Goal: Check status: Check status

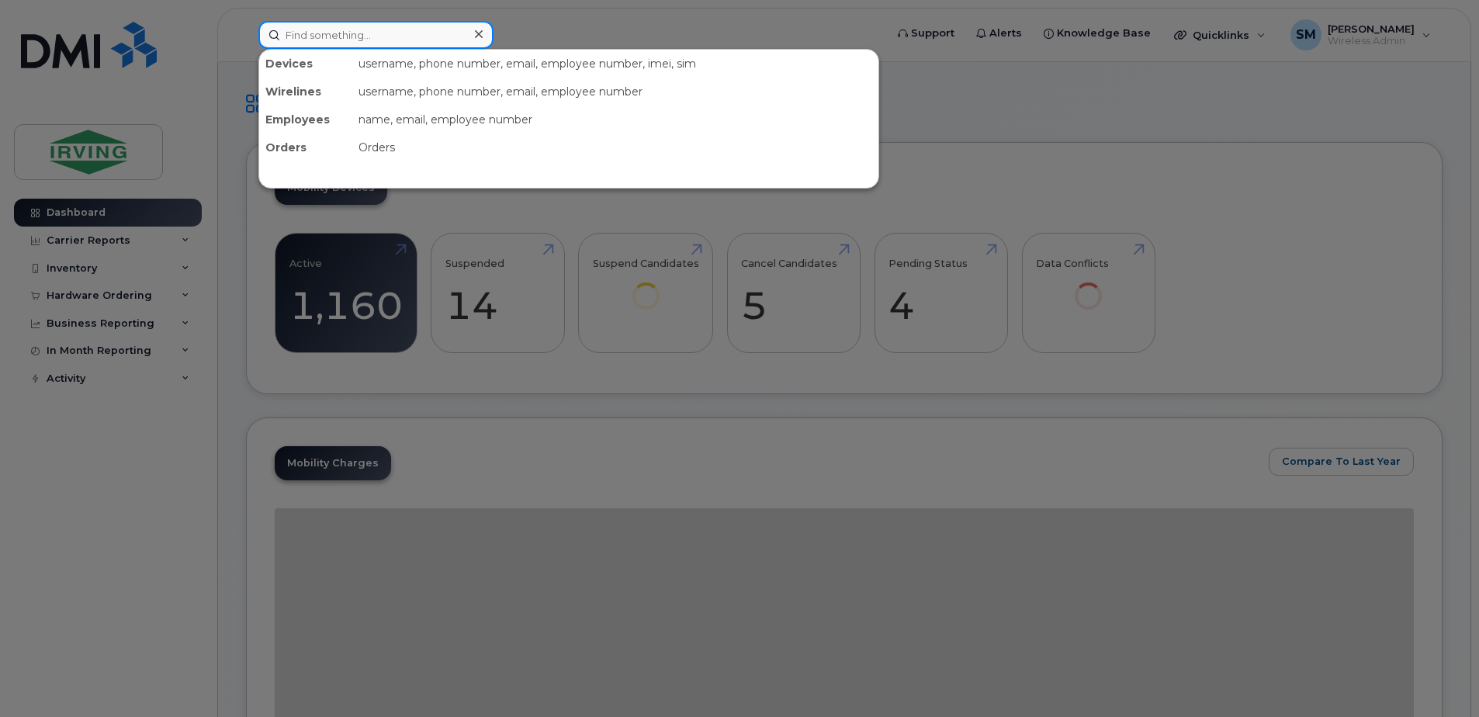
click at [297, 32] on input at bounding box center [375, 35] width 235 height 28
paste input "G93KBKHXYP84"
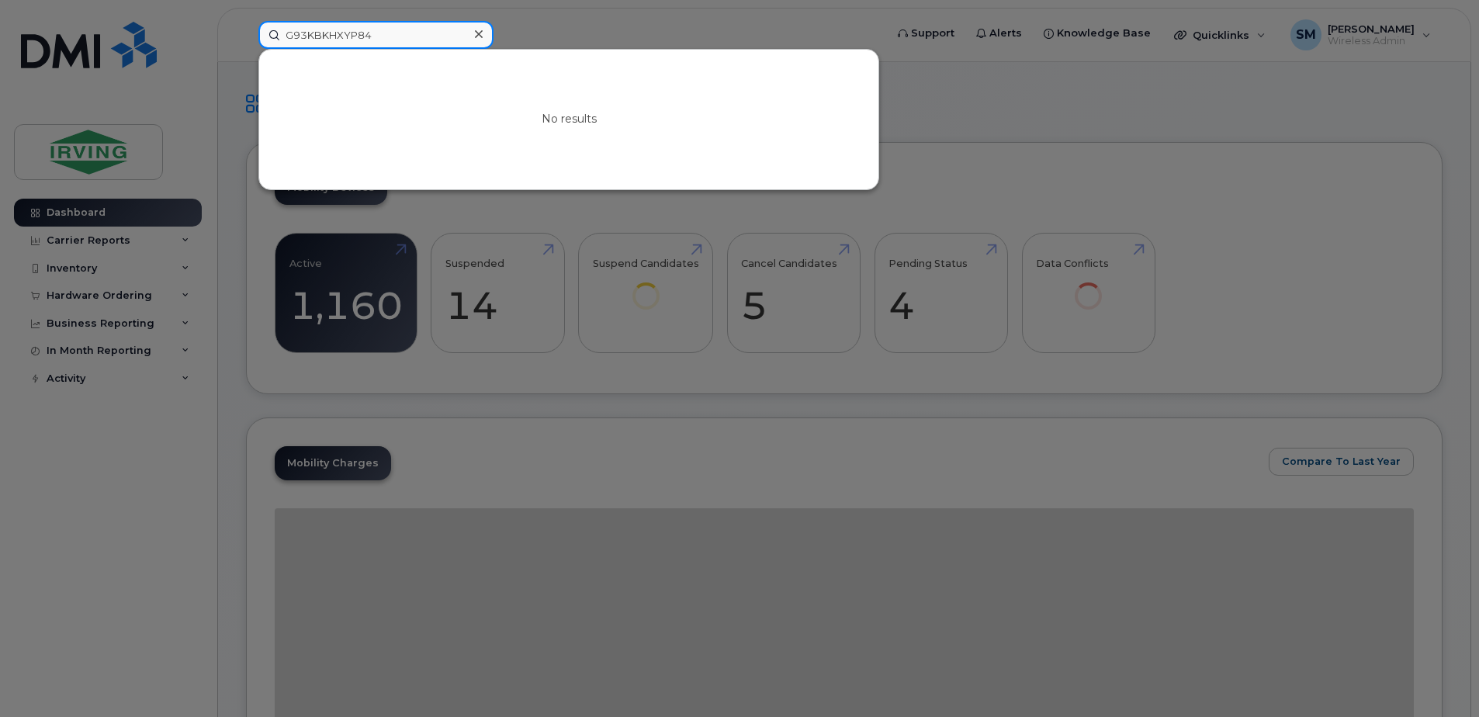
click at [297, 40] on input "G93KBKHXYP84" at bounding box center [375, 35] width 235 height 28
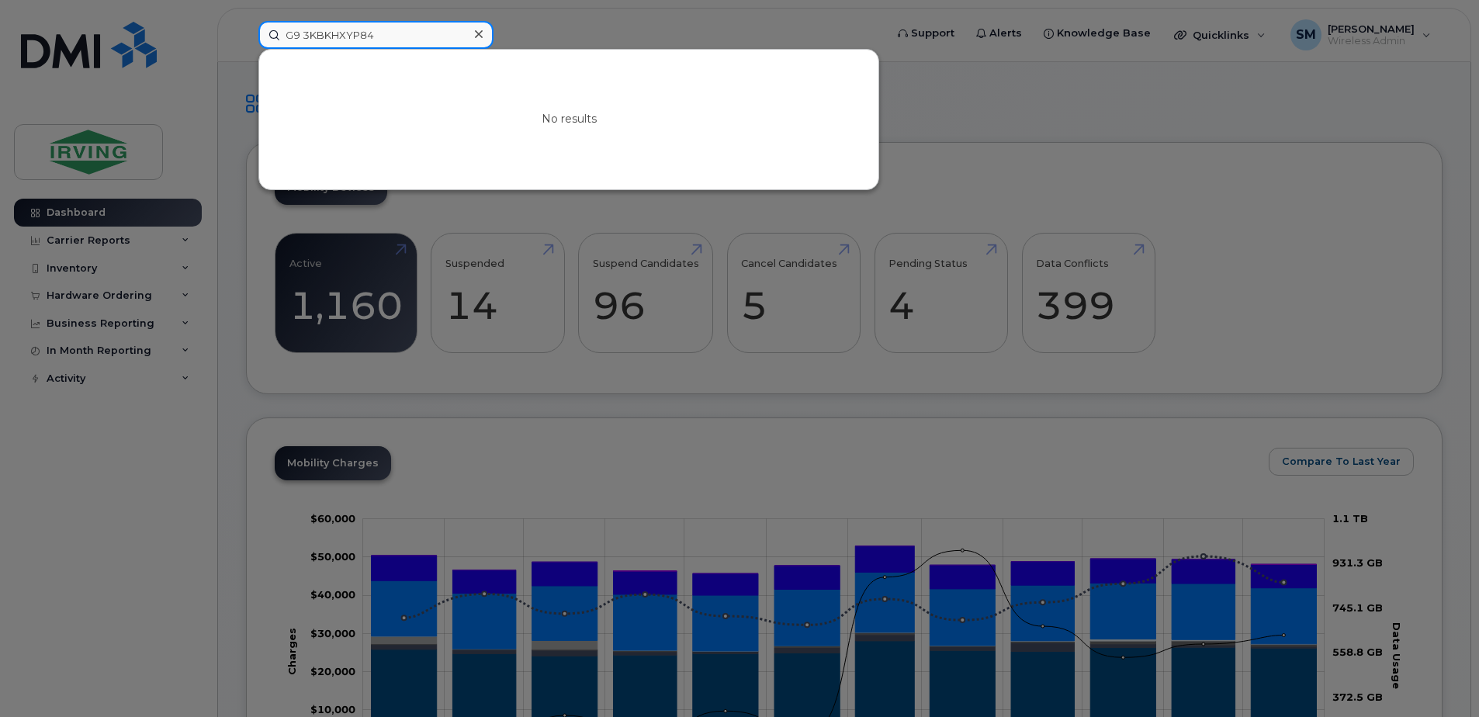
drag, startPoint x: 382, startPoint y: 40, endPoint x: 309, endPoint y: 44, distance: 73.1
click at [309, 44] on input "G9 3KBKHXYP84" at bounding box center [375, 35] width 235 height 28
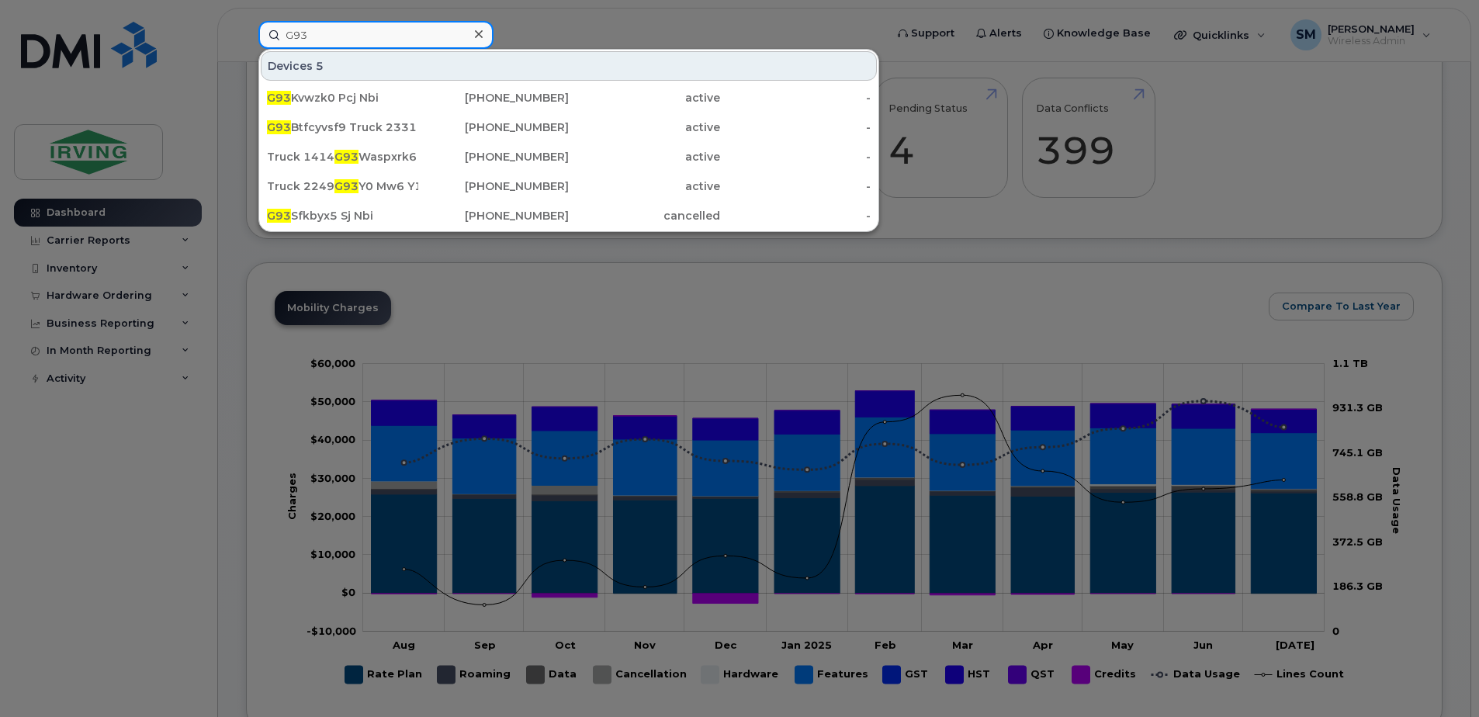
type input "G93"
click at [483, 32] on div at bounding box center [478, 34] width 23 height 23
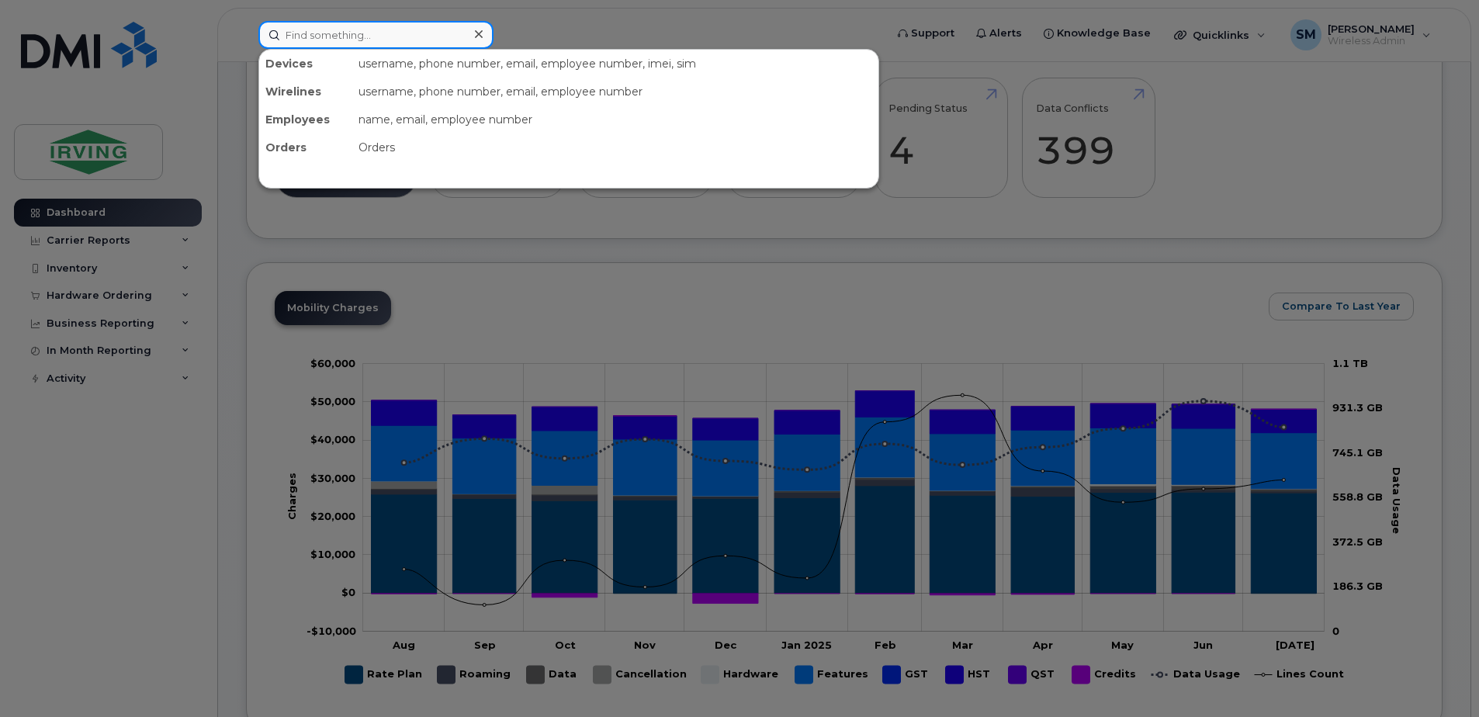
click at [366, 33] on input at bounding box center [375, 35] width 235 height 28
paste input "89302610104350781536"
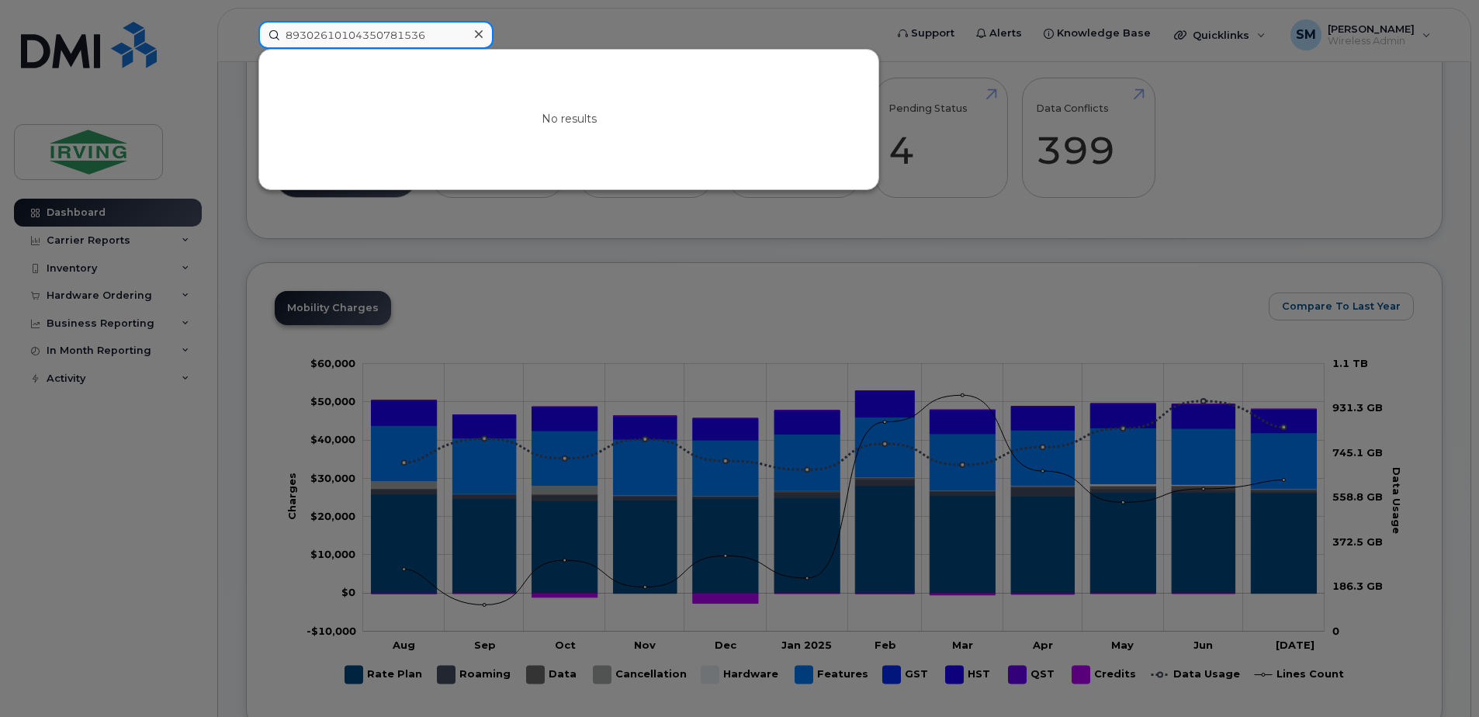
type input "89302610104350781536"
click at [478, 32] on icon at bounding box center [479, 34] width 8 height 12
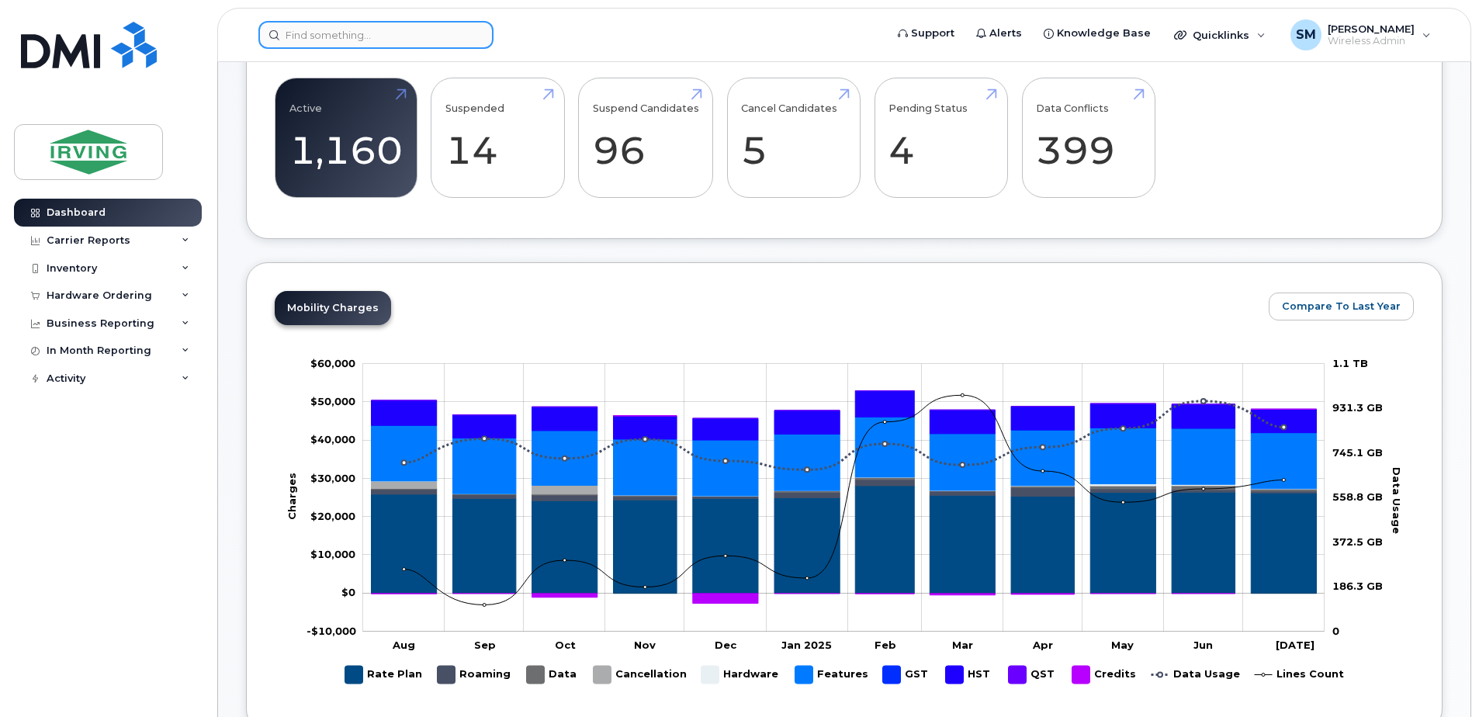
click at [340, 35] on input at bounding box center [375, 35] width 235 height 28
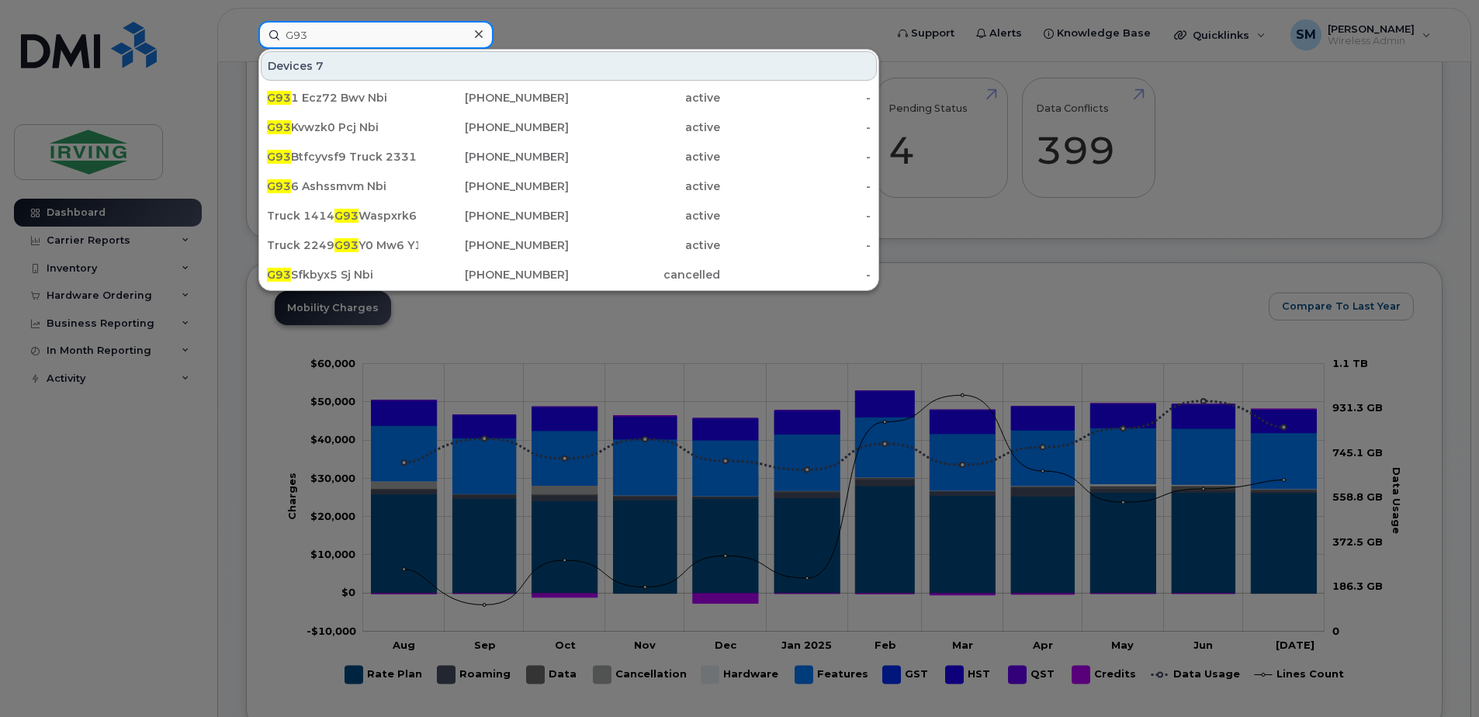
type input "G93"
click at [177, 385] on div at bounding box center [739, 358] width 1479 height 717
